Goal: Task Accomplishment & Management: Use online tool/utility

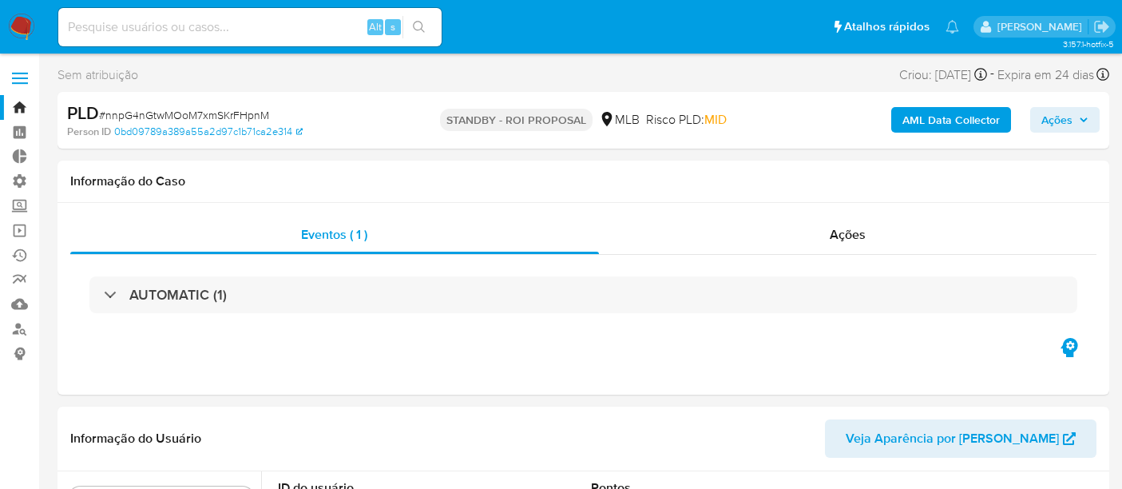
select select "10"
click at [23, 102] on link "Bandeja" at bounding box center [95, 107] width 190 height 25
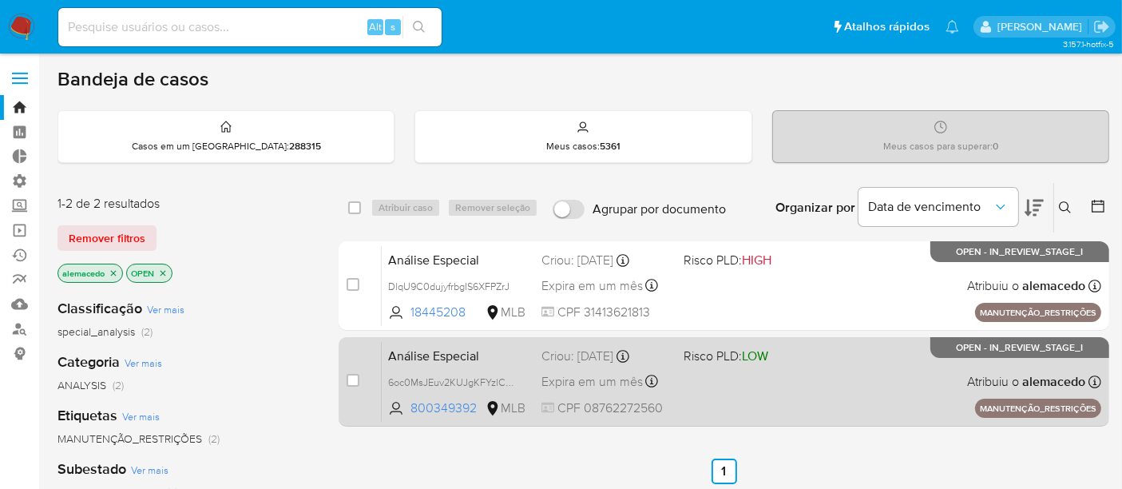
click at [518, 355] on span "Análise Especial" at bounding box center [458, 354] width 141 height 21
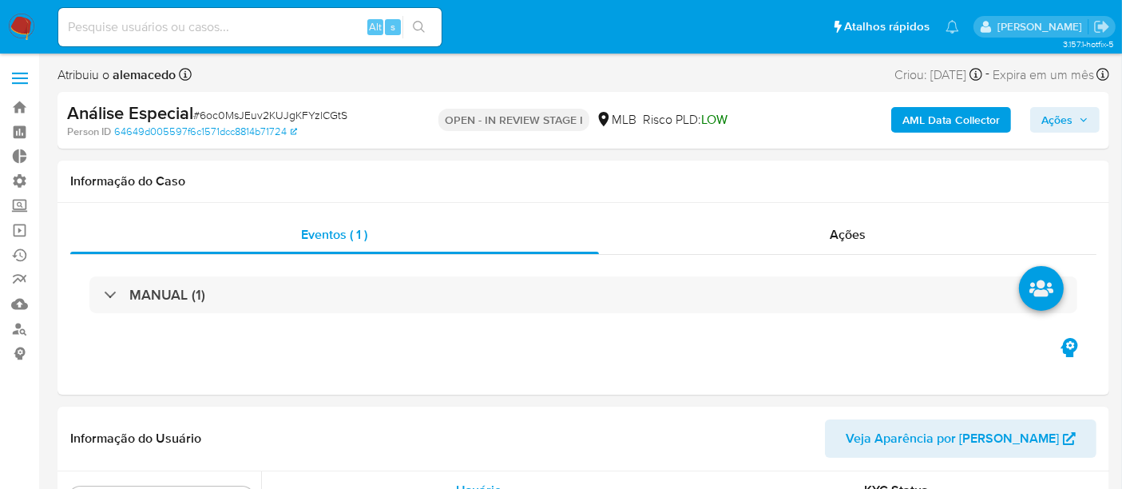
scroll to position [712, 0]
select select "10"
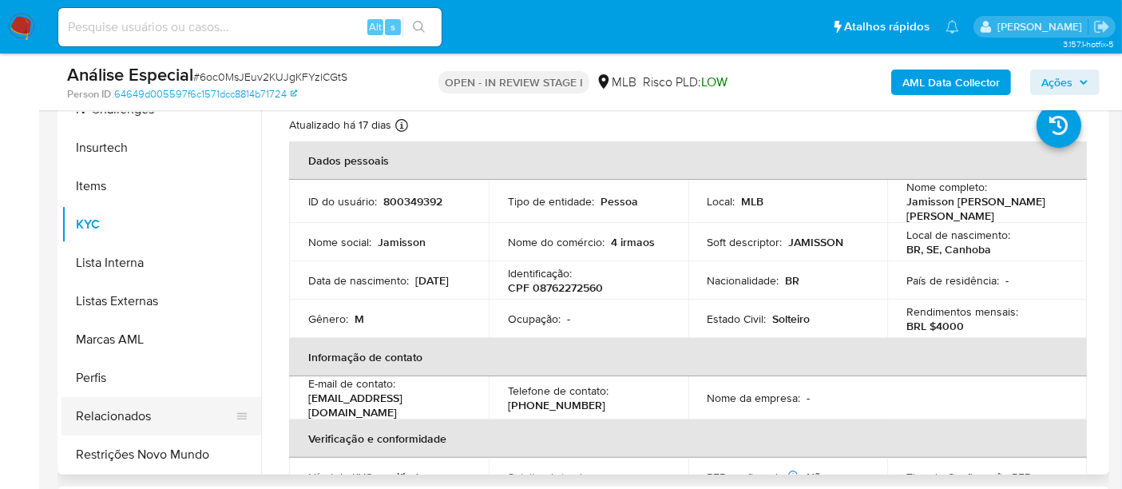
scroll to position [355, 0]
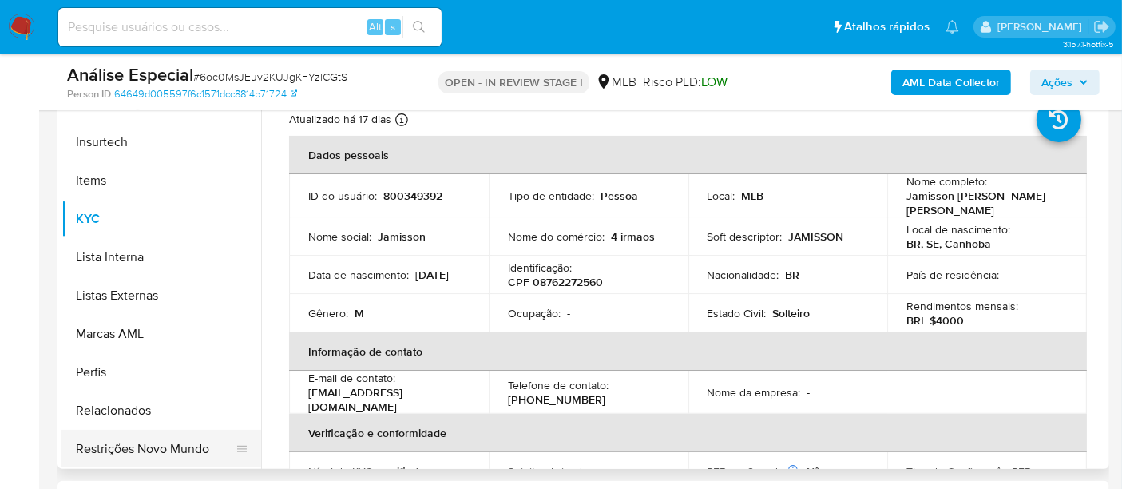
click at [185, 441] on button "Restrições Novo Mundo" at bounding box center [155, 449] width 187 height 38
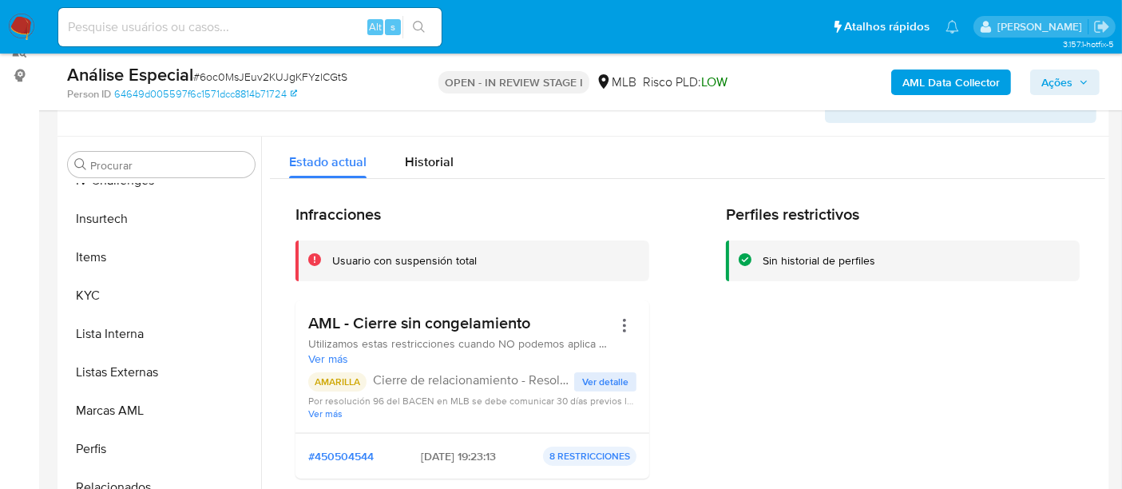
scroll to position [177, 0]
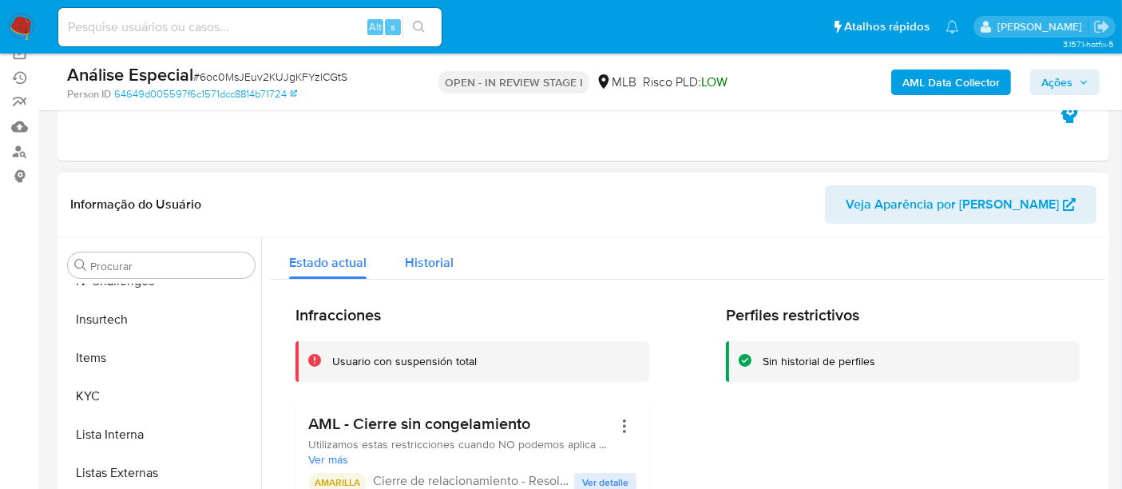
click at [426, 253] on span "Historial" at bounding box center [429, 262] width 49 height 18
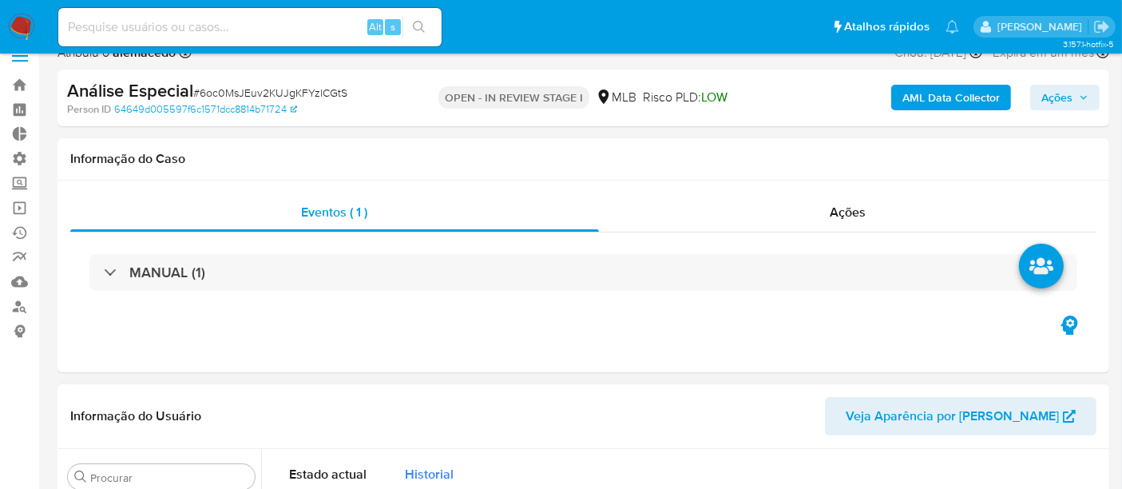
scroll to position [89, 0]
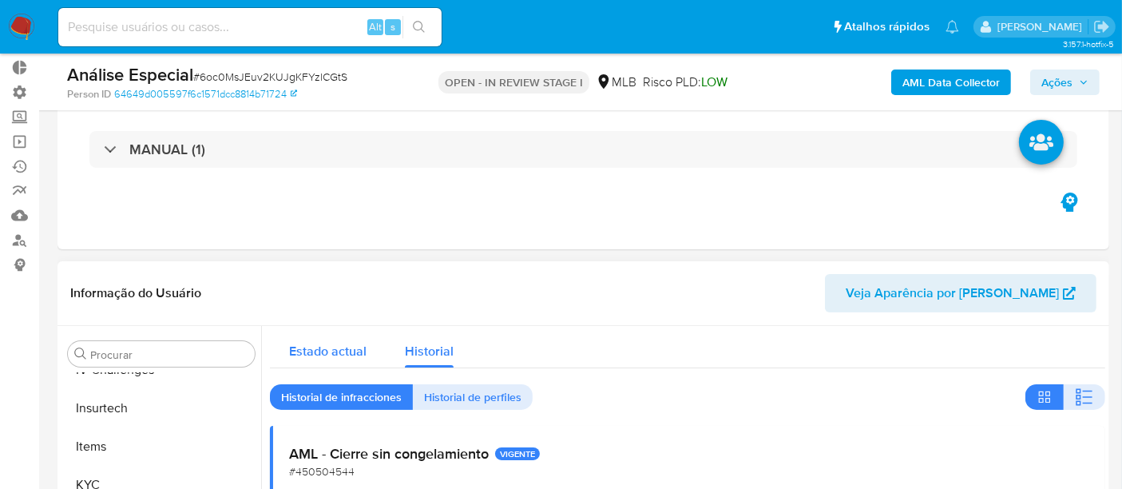
click at [333, 358] on span "Estado actual" at bounding box center [327, 351] width 77 height 18
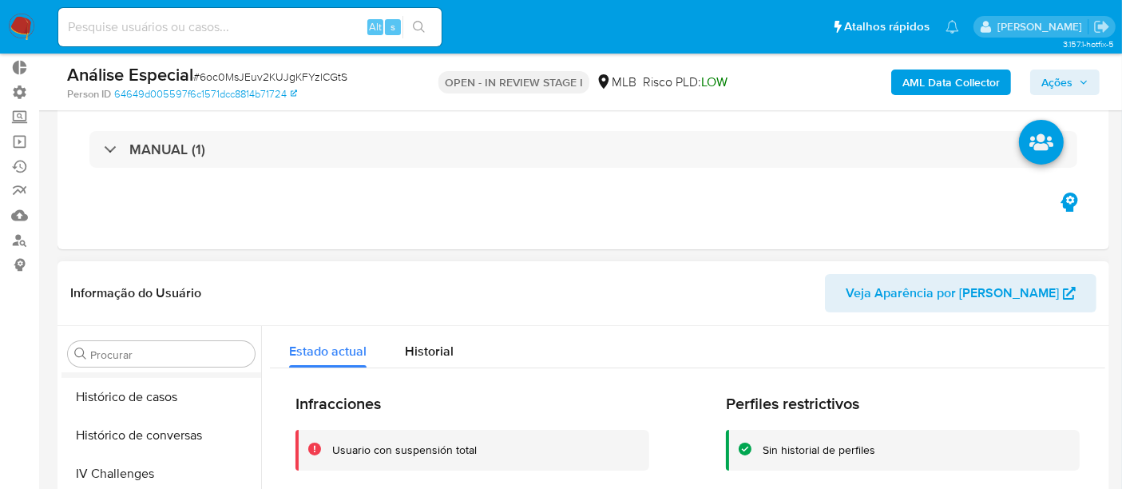
scroll to position [535, 0]
click at [125, 395] on button "Geral" at bounding box center [155, 394] width 187 height 38
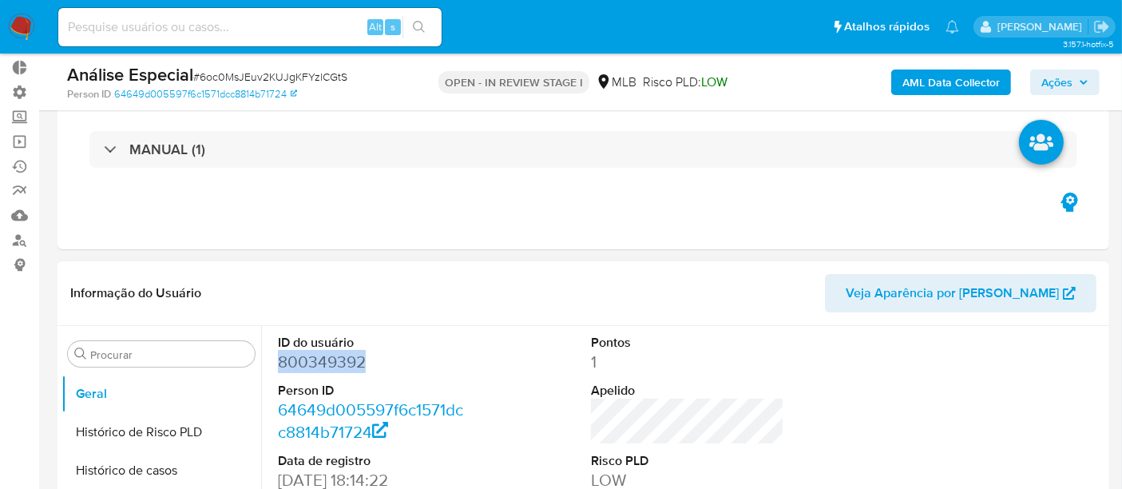
drag, startPoint x: 280, startPoint y: 363, endPoint x: 360, endPoint y: 366, distance: 80.7
click at [360, 366] on dd "800349392" at bounding box center [374, 362] width 193 height 22
copy dd "800349392"
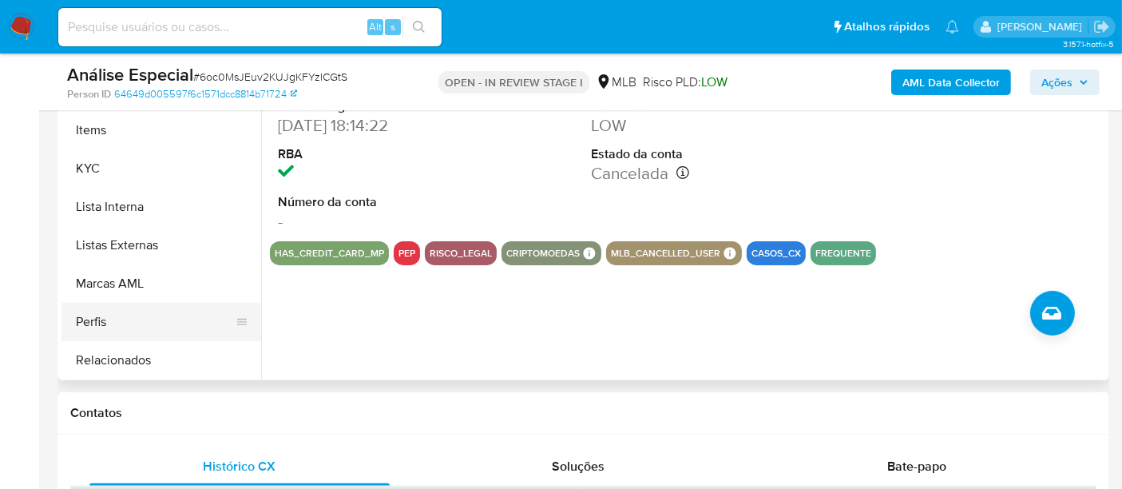
scroll to position [712, 0]
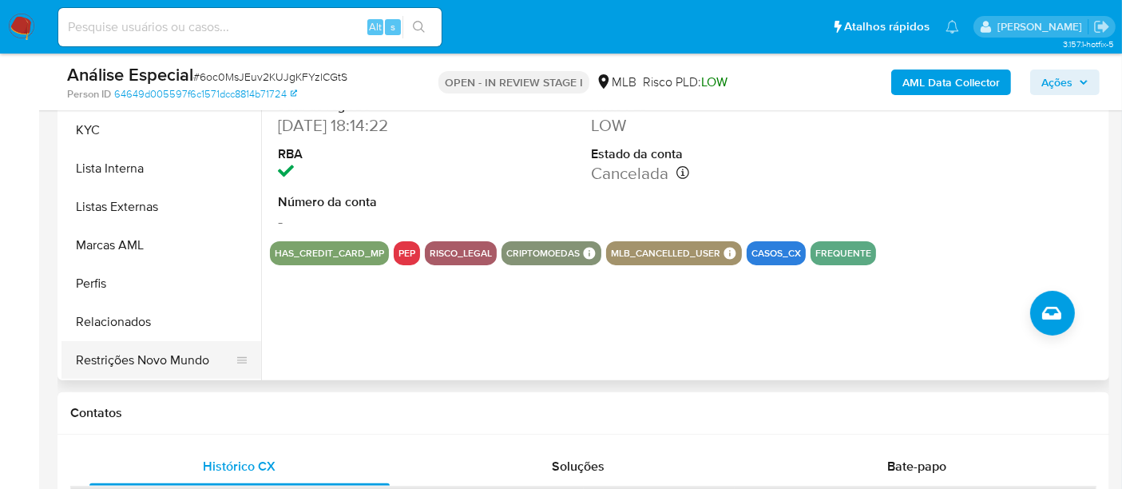
click at [152, 351] on button "Restrições Novo Mundo" at bounding box center [155, 360] width 187 height 38
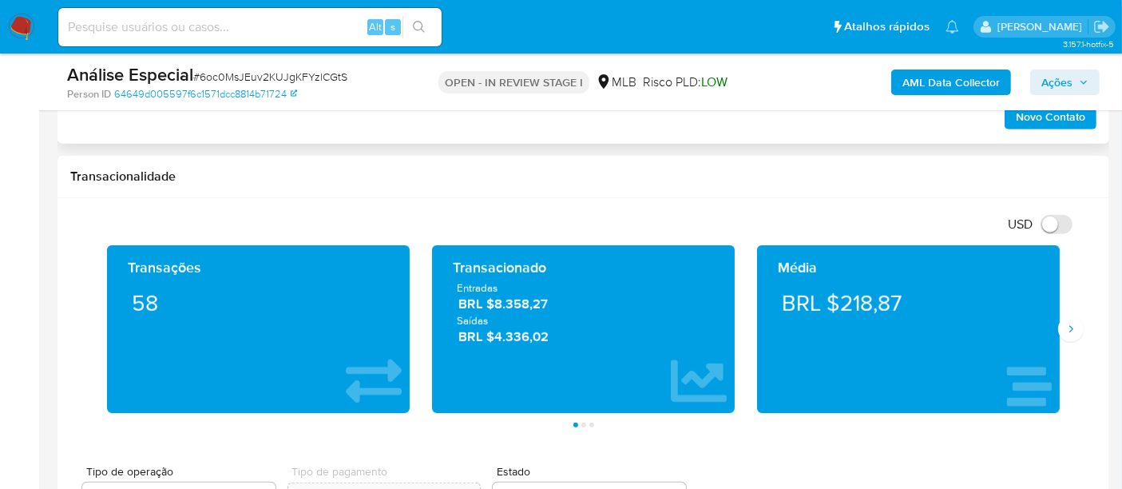
scroll to position [1065, 0]
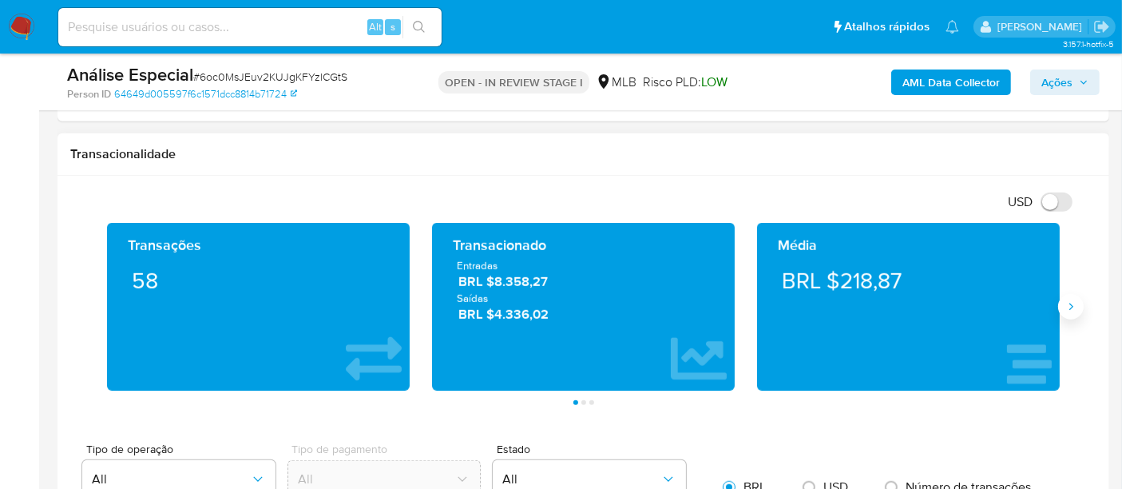
click at [1078, 300] on button "Siguiente" at bounding box center [1071, 307] width 26 height 26
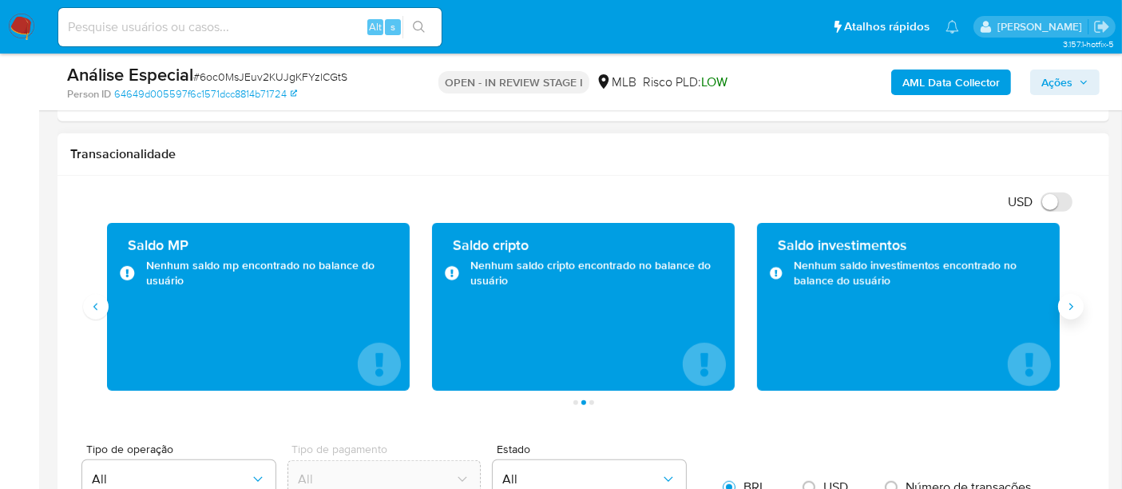
click at [1078, 300] on button "Siguiente" at bounding box center [1071, 307] width 26 height 26
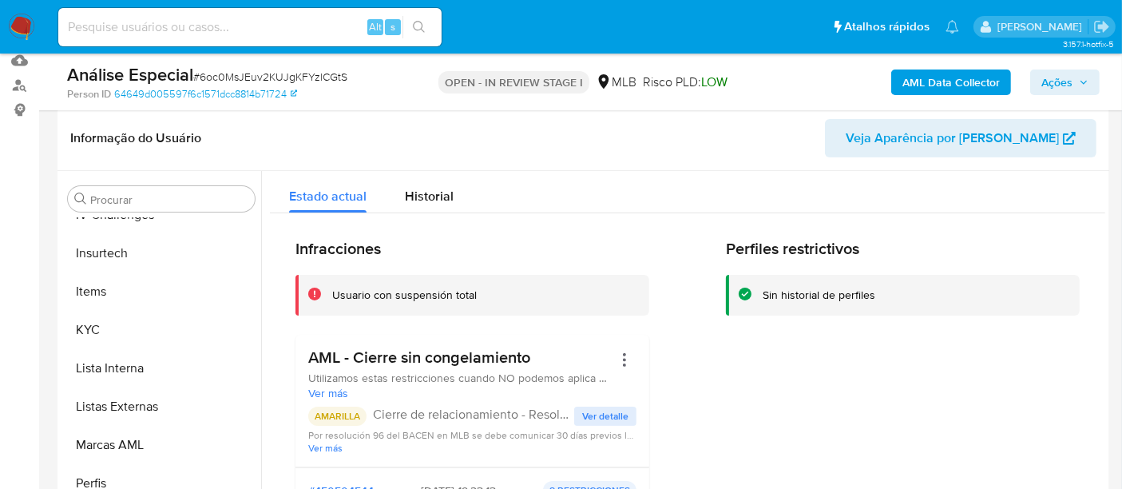
scroll to position [181, 0]
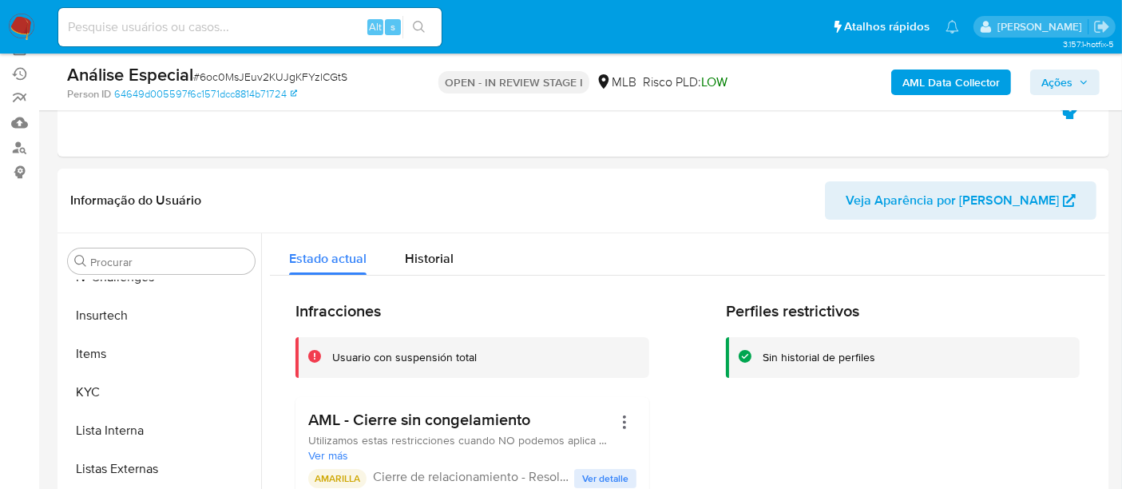
click at [1062, 77] on span "Ações" at bounding box center [1057, 82] width 31 height 26
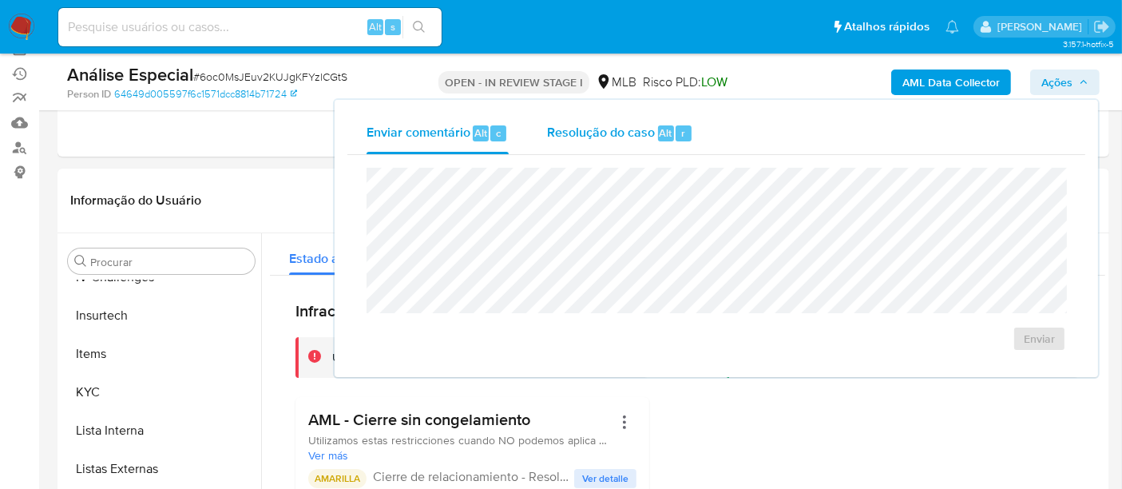
click at [558, 133] on span "Resolução do caso" at bounding box center [601, 132] width 108 height 18
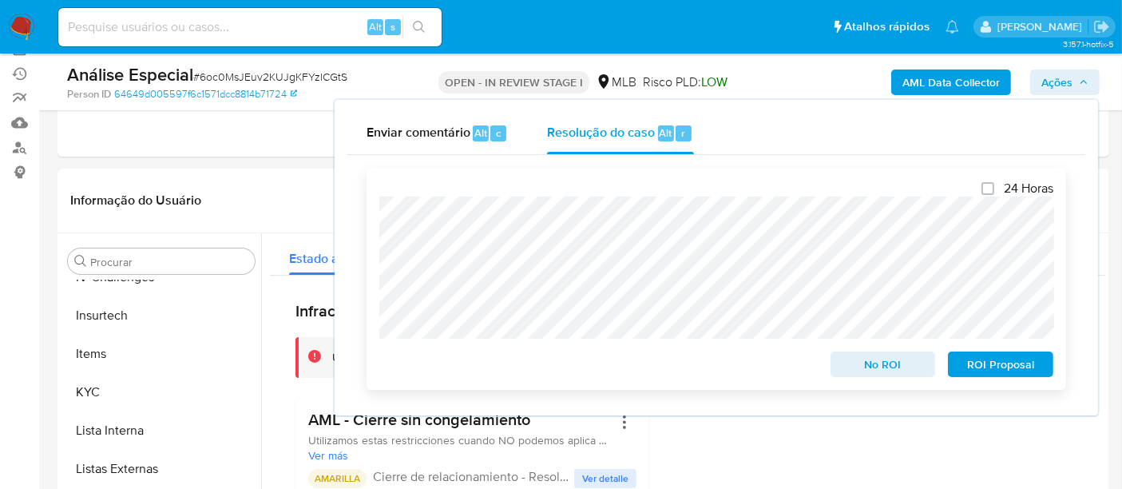
click at [871, 363] on span "No ROI" at bounding box center [883, 364] width 83 height 22
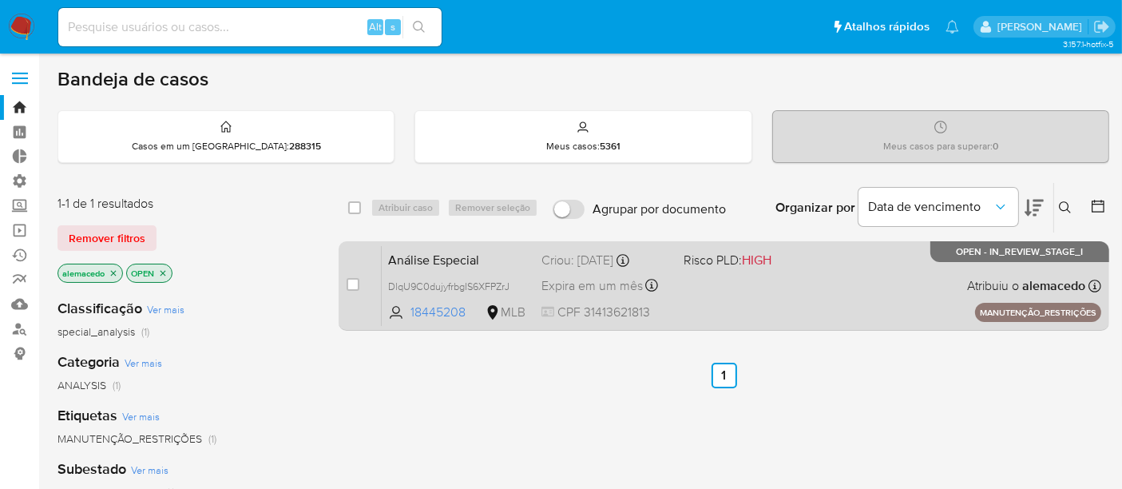
click at [494, 259] on span "Análise Especial" at bounding box center [458, 258] width 141 height 21
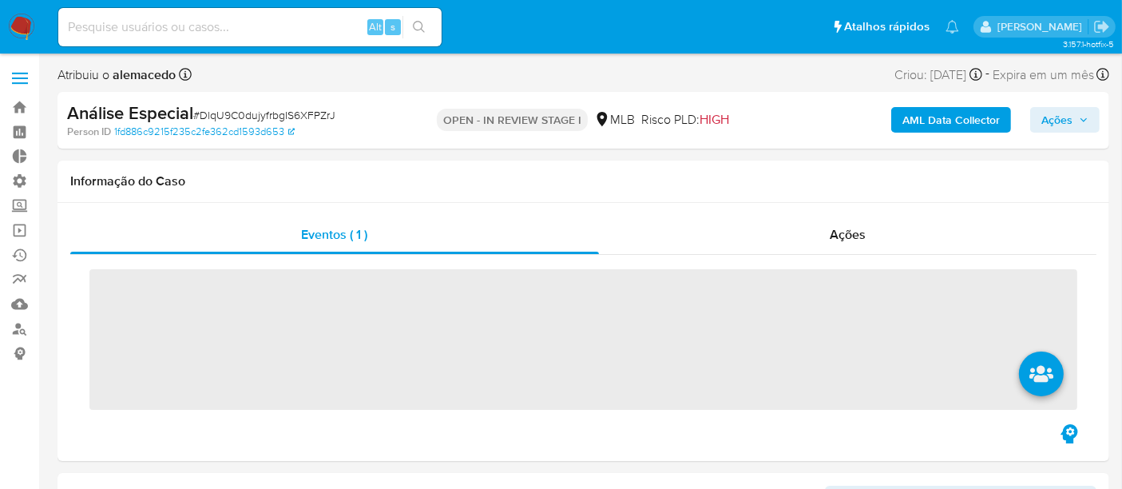
scroll to position [712, 0]
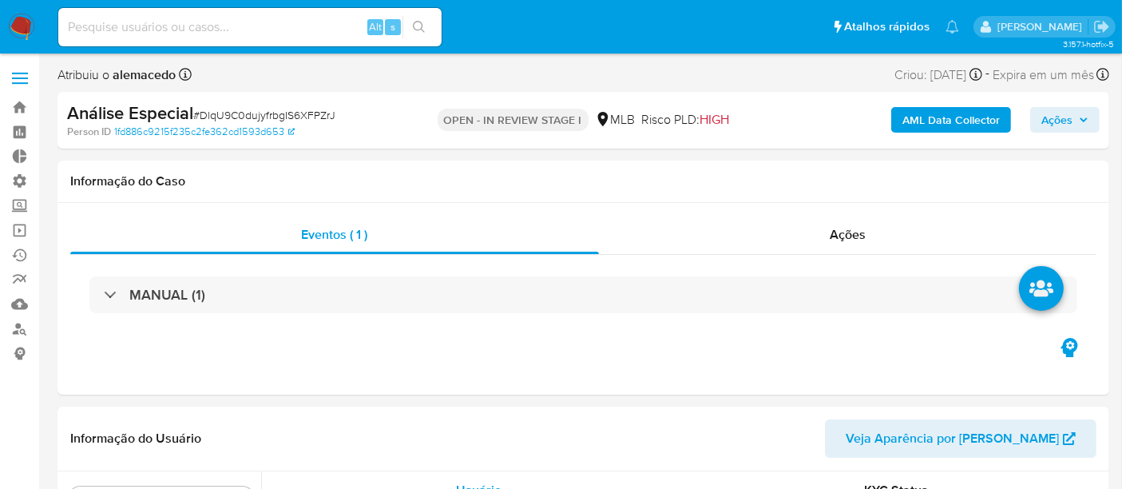
select select "10"
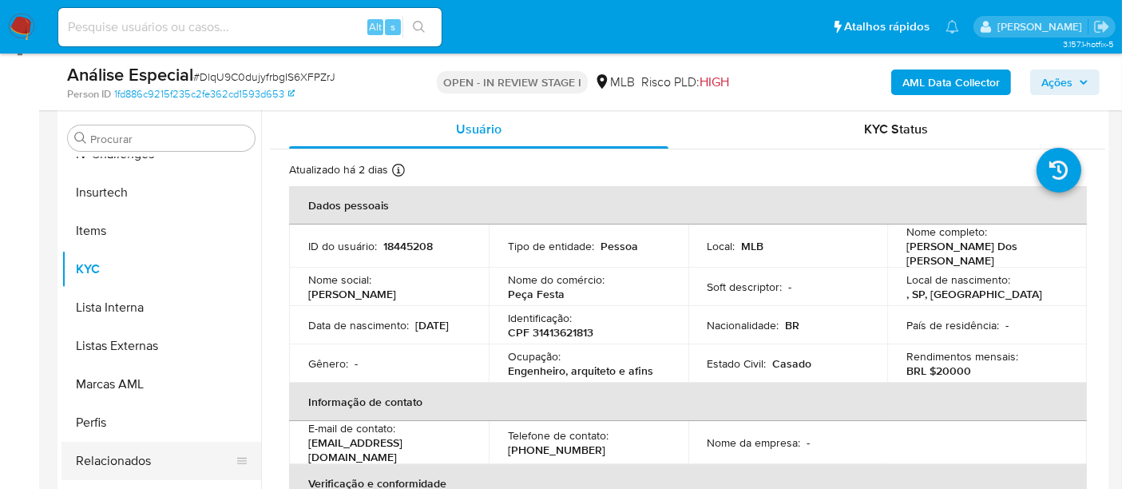
scroll to position [355, 0]
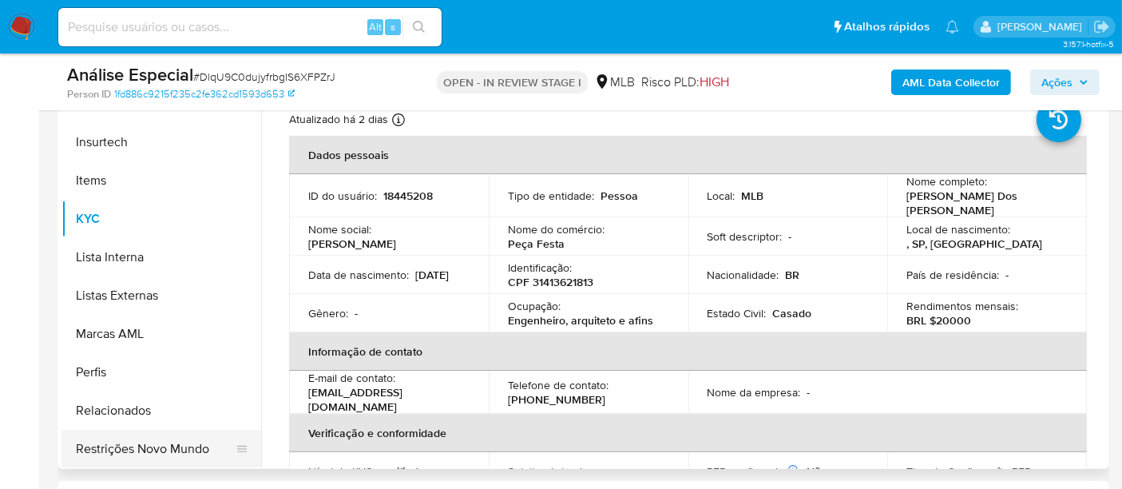
click at [146, 443] on button "Restrições Novo Mundo" at bounding box center [155, 449] width 187 height 38
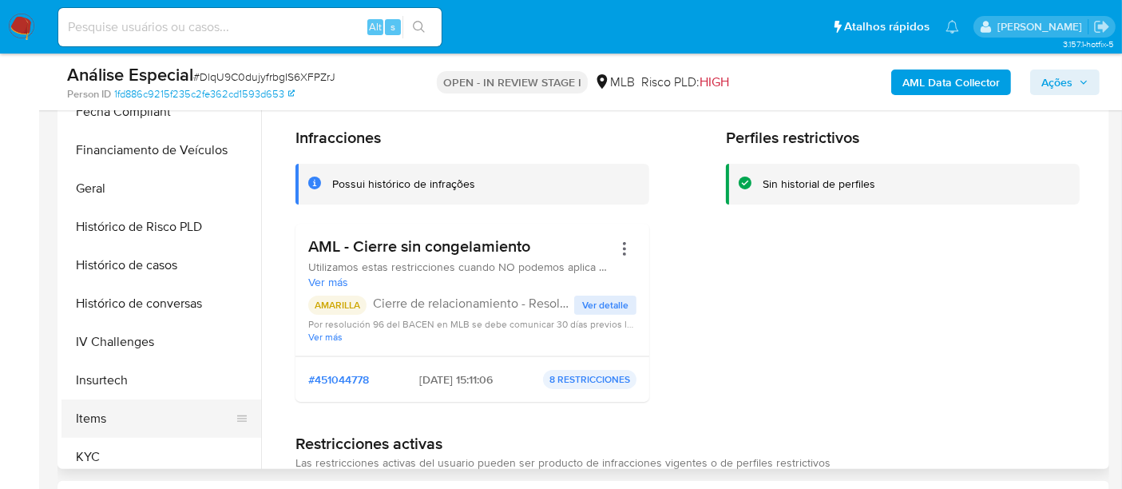
scroll to position [447, 0]
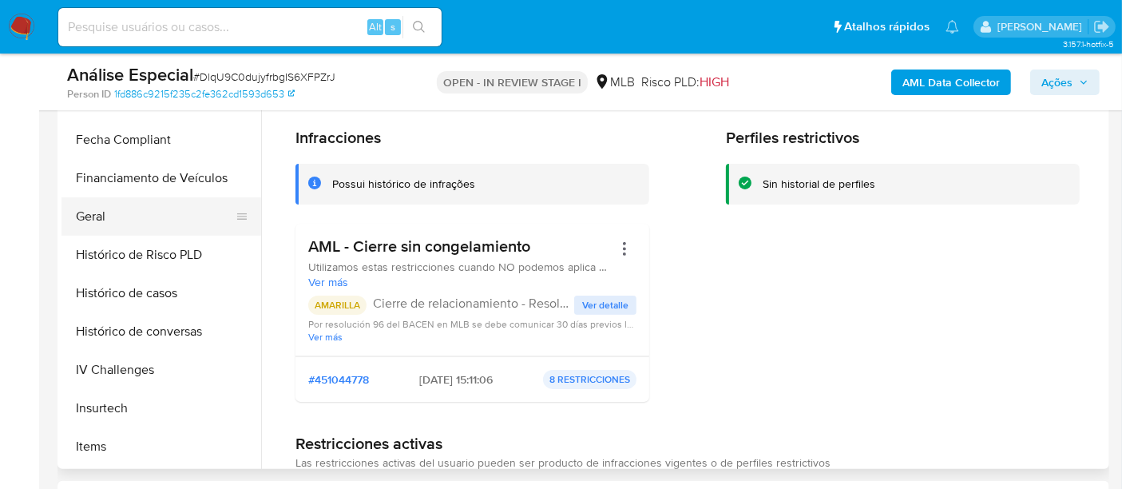
click at [125, 205] on button "Geral" at bounding box center [155, 216] width 187 height 38
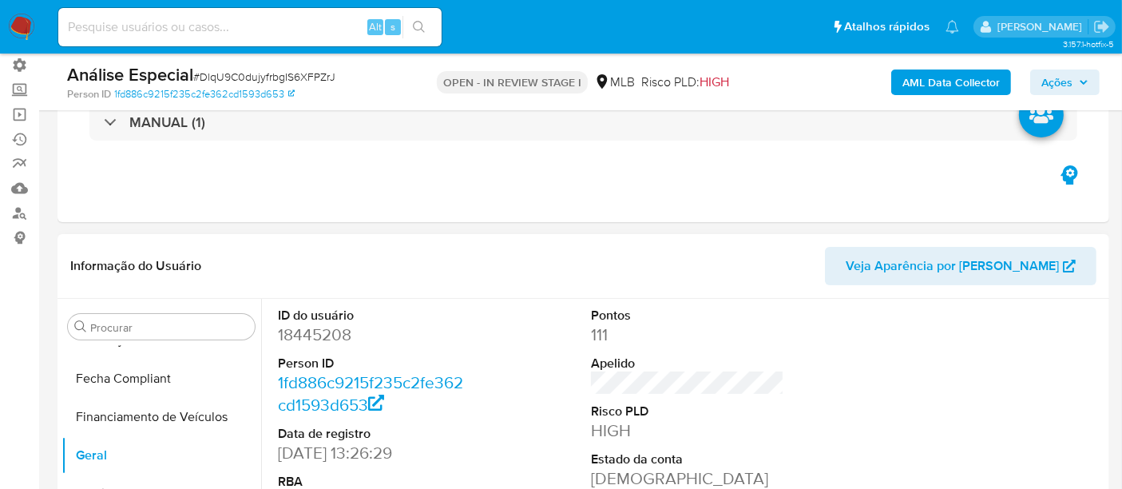
scroll to position [89, 0]
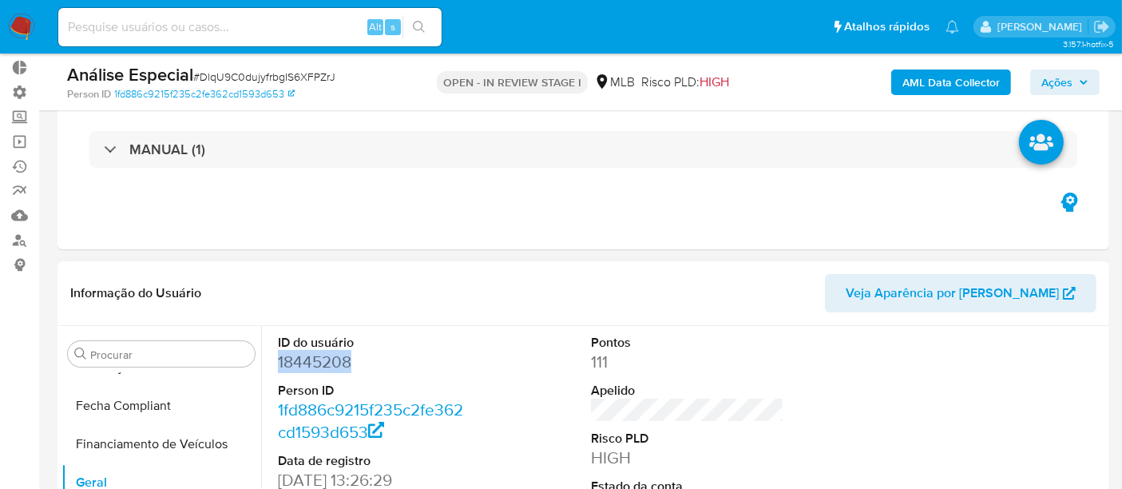
drag, startPoint x: 279, startPoint y: 356, endPoint x: 349, endPoint y: 359, distance: 70.4
click at [349, 359] on dd "18445208" at bounding box center [374, 362] width 193 height 22
copy dd "18445208"
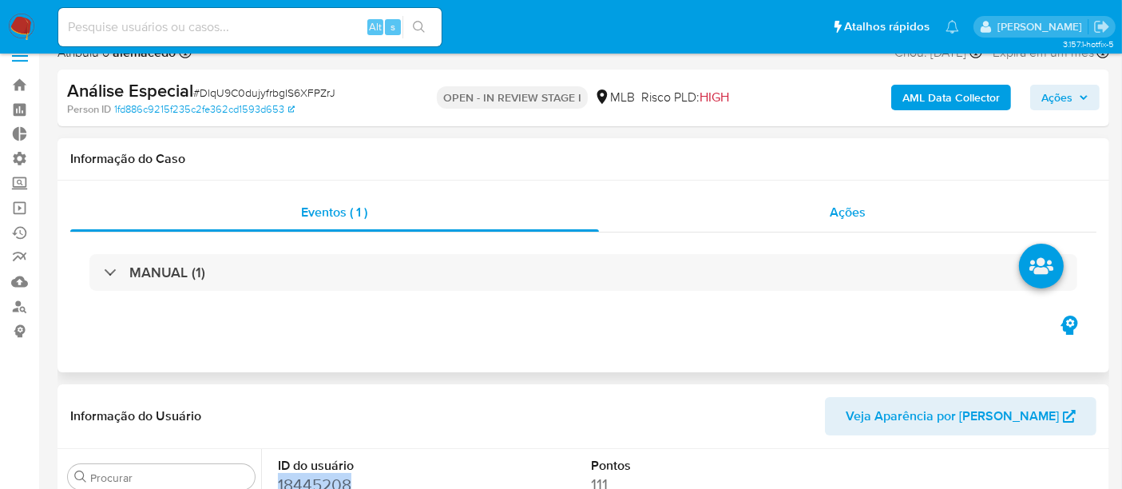
scroll to position [0, 0]
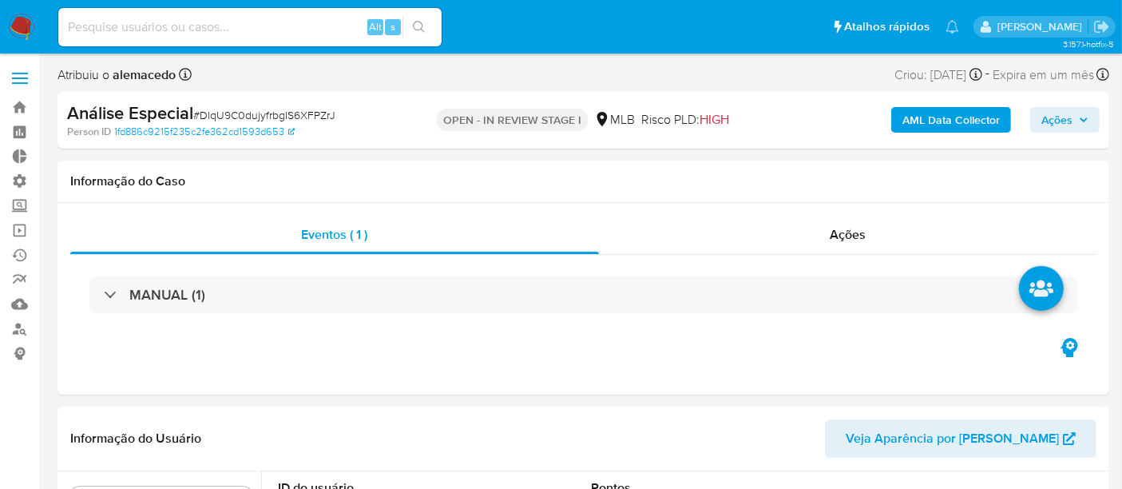
click at [1061, 121] on span "Ações" at bounding box center [1057, 120] width 31 height 26
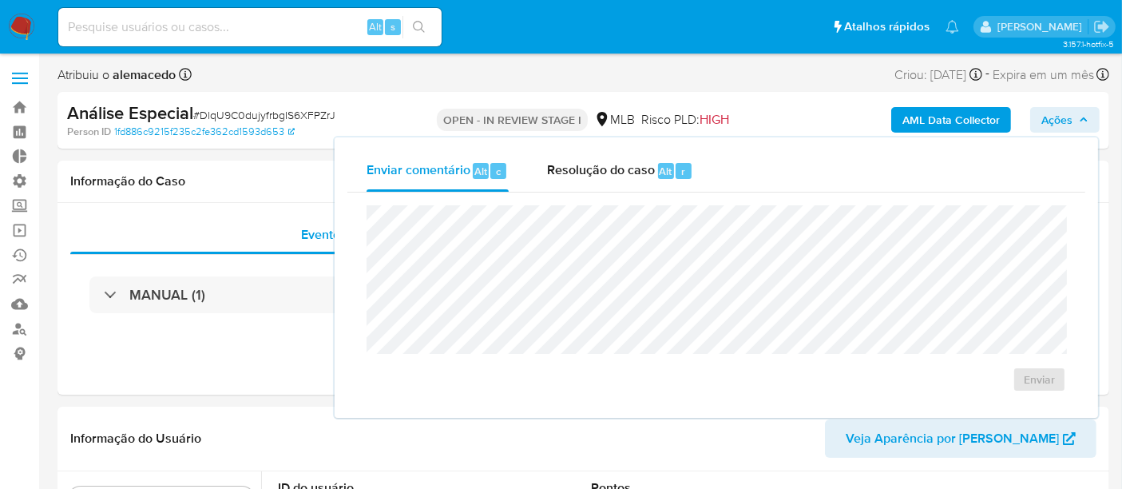
drag, startPoint x: 602, startPoint y: 172, endPoint x: 560, endPoint y: 200, distance: 50.7
click at [601, 172] on span "Resolução do caso" at bounding box center [601, 170] width 108 height 18
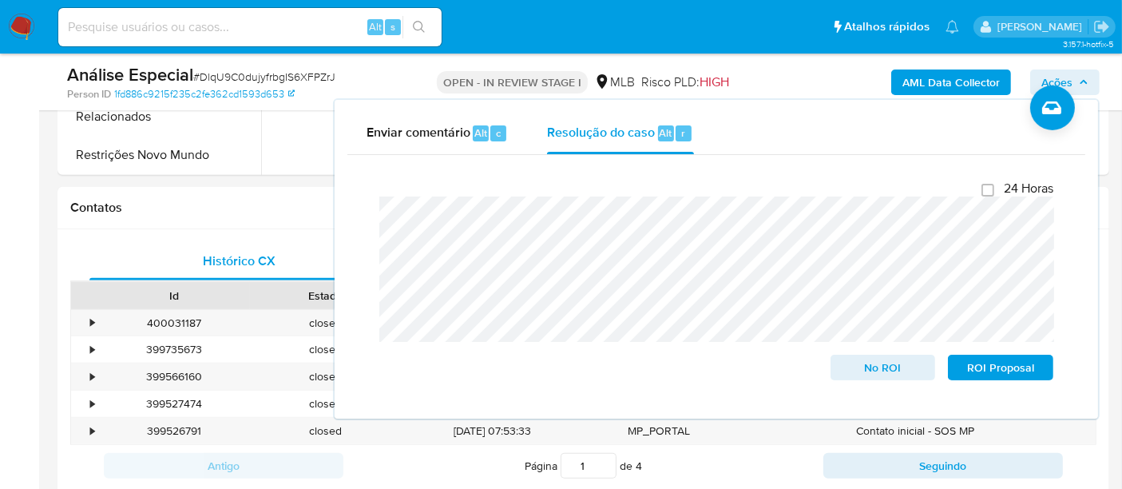
scroll to position [621, 0]
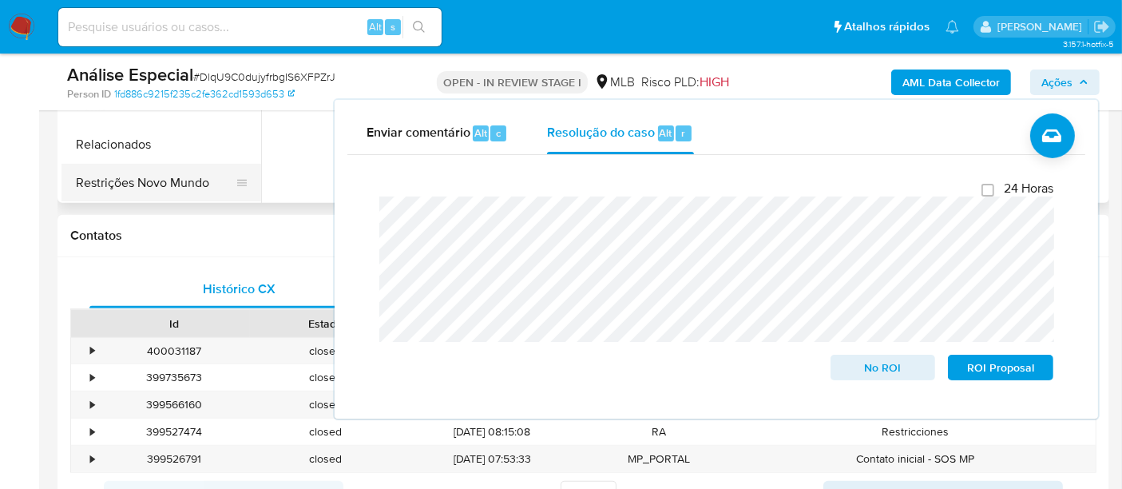
click at [144, 172] on button "Restrições Novo Mundo" at bounding box center [155, 183] width 187 height 38
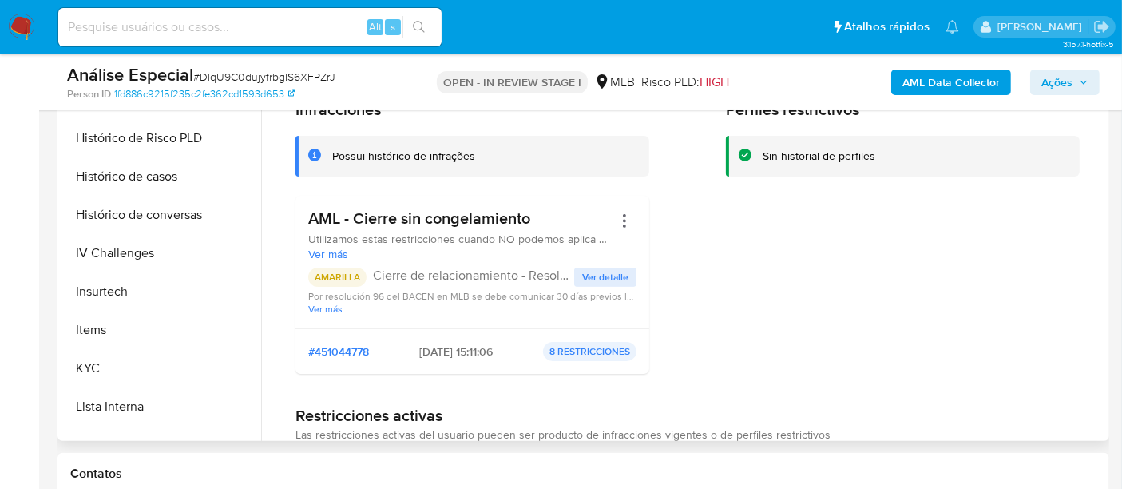
scroll to position [355, 0]
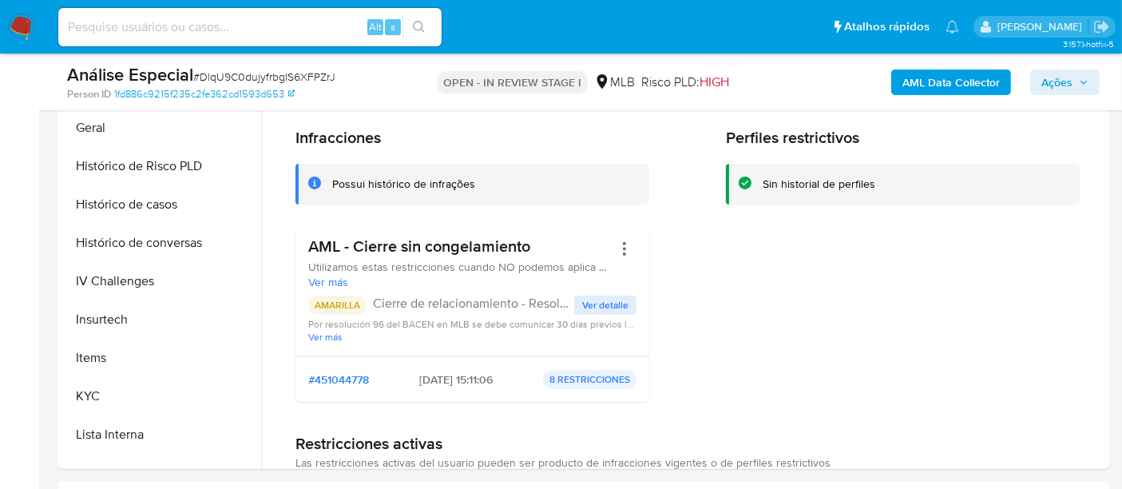
click at [1061, 69] on span "Ações" at bounding box center [1057, 82] width 31 height 26
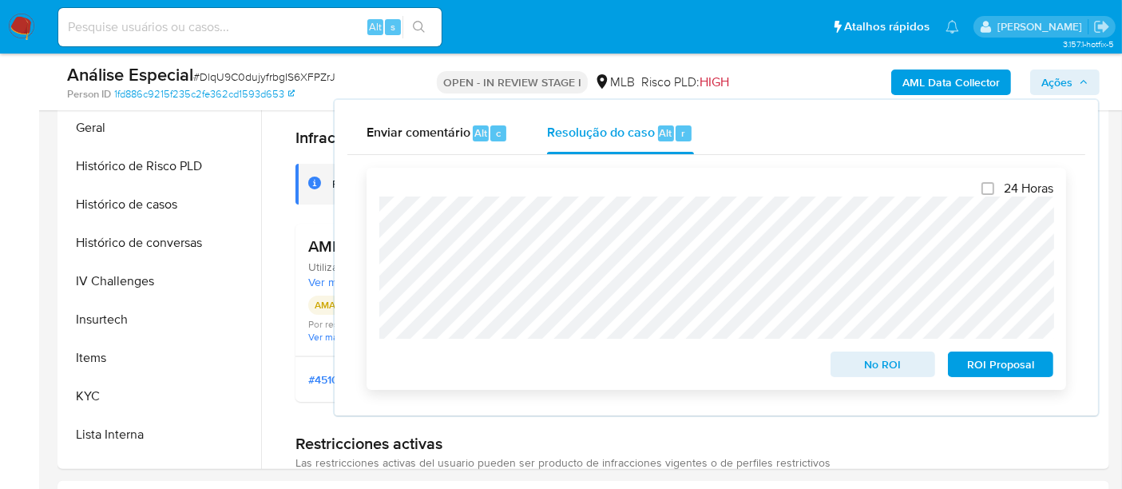
click at [896, 355] on span "No ROI" at bounding box center [883, 364] width 83 height 22
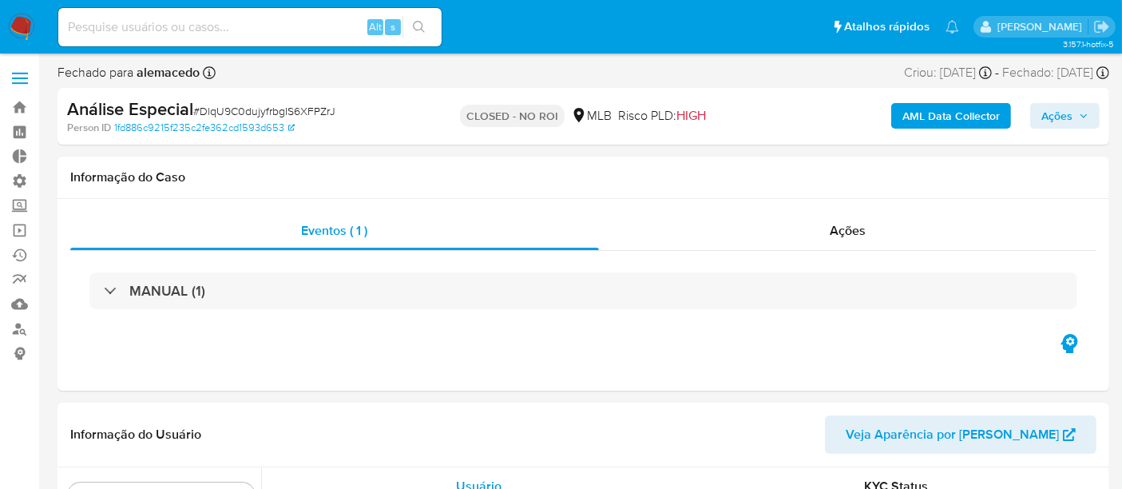
scroll to position [712, 0]
select select "10"
click at [831, 224] on span "Ações" at bounding box center [848, 230] width 36 height 18
